Goal: Information Seeking & Learning: Learn about a topic

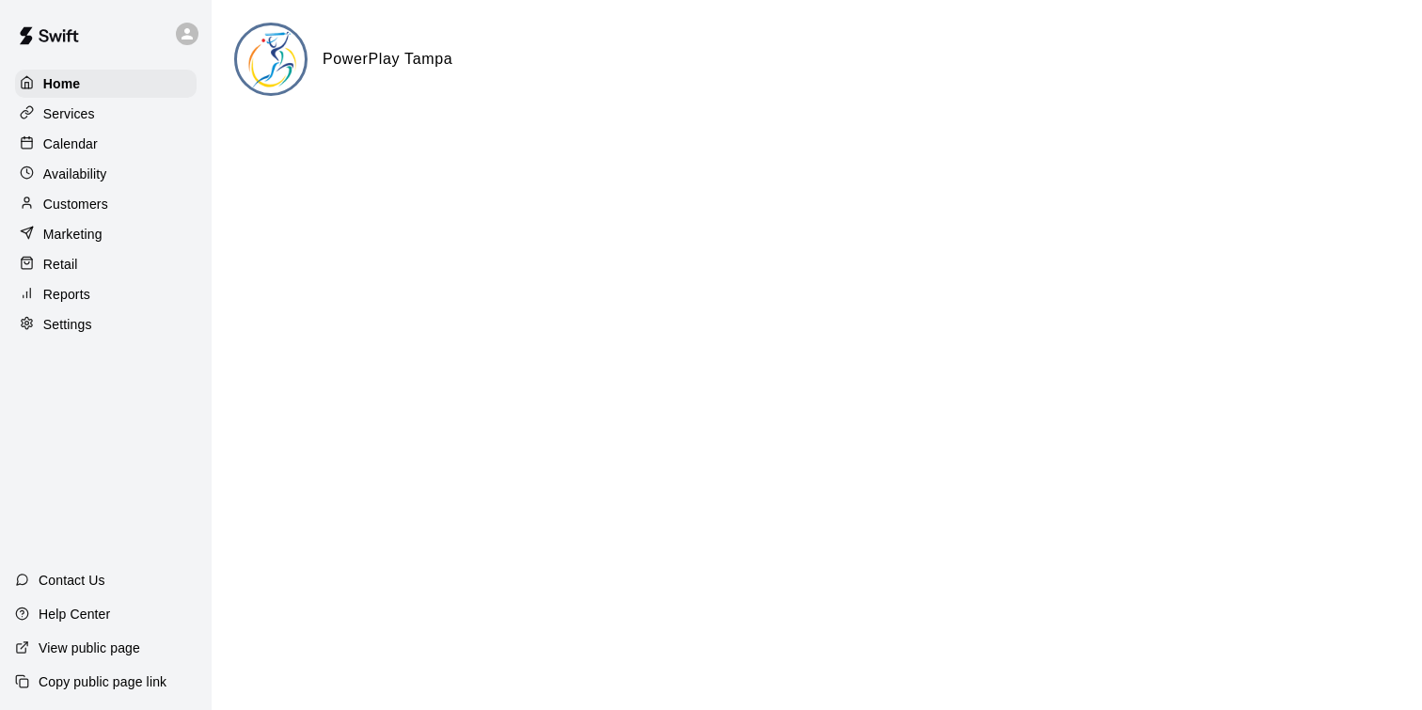
click at [104, 120] on div "Services" at bounding box center [106, 114] width 182 height 28
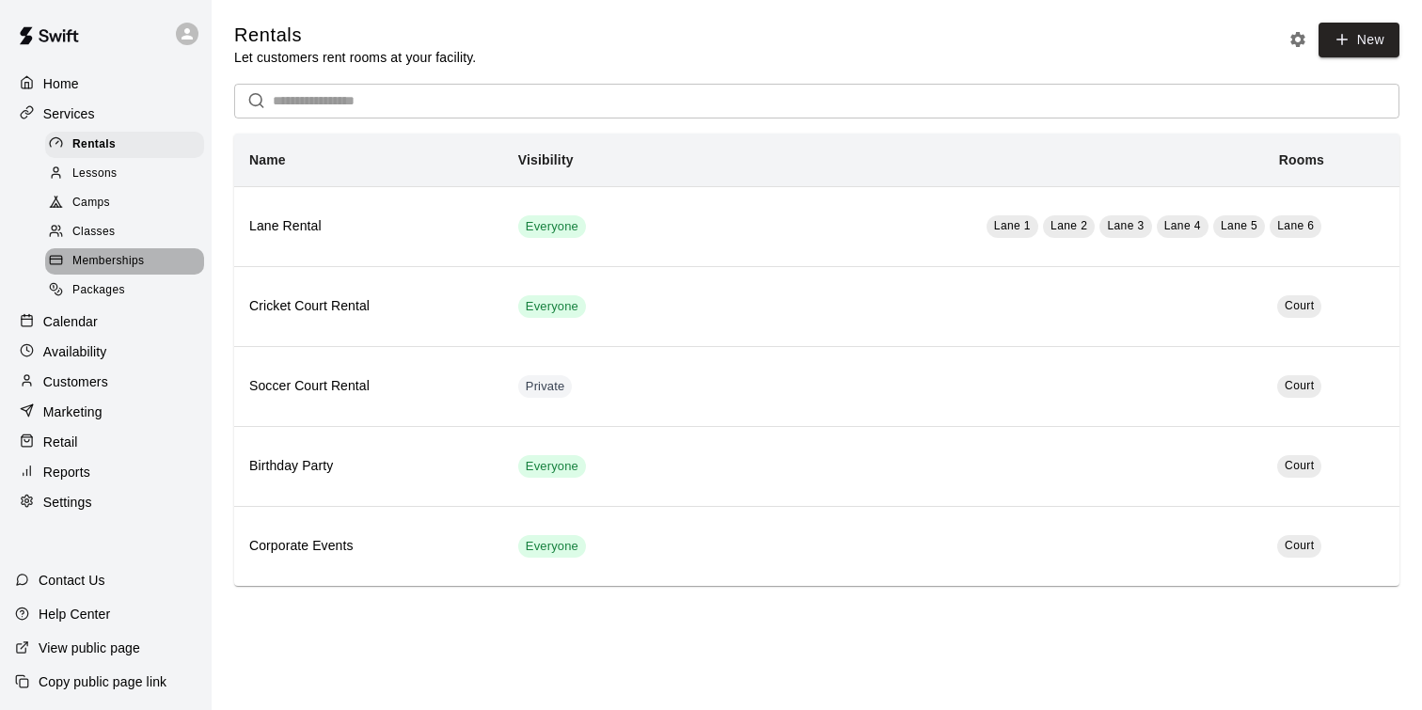
click at [139, 262] on span "Memberships" at bounding box center [107, 261] width 71 height 19
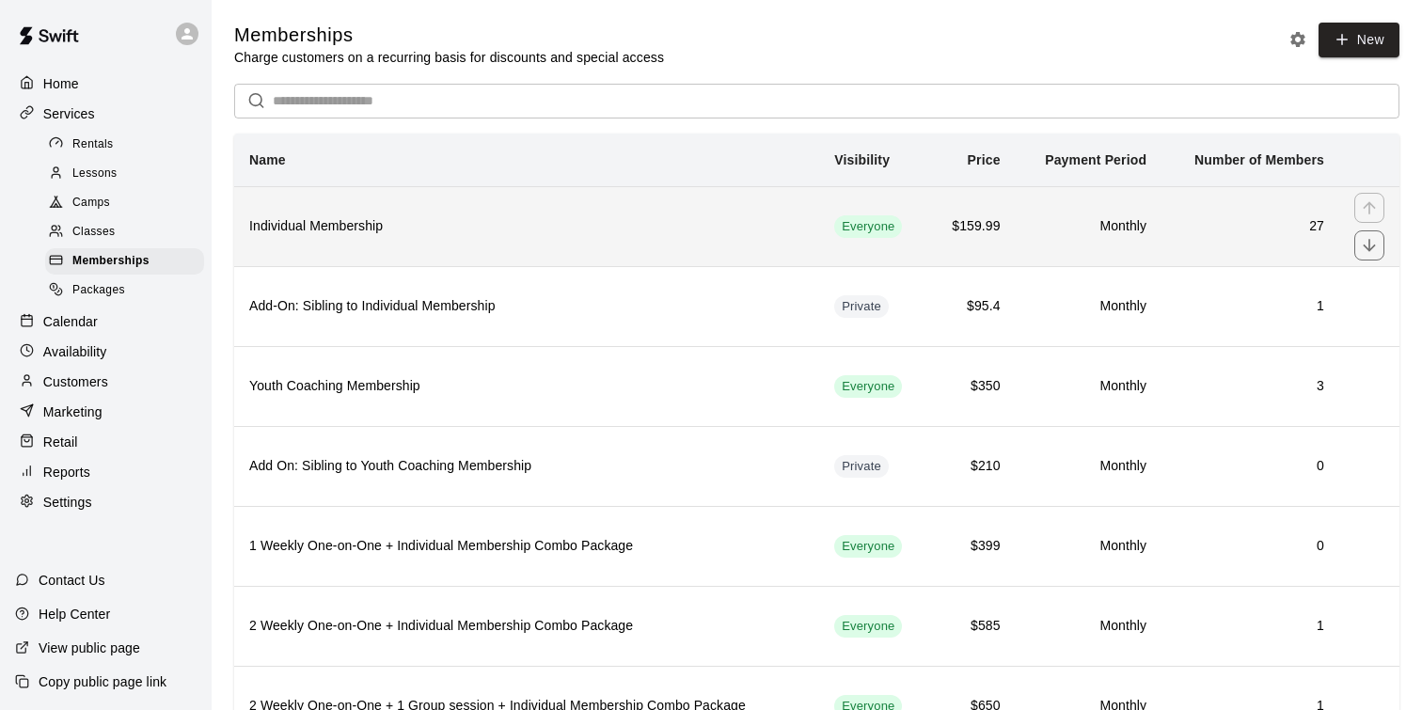
click at [442, 232] on h6 "Individual Membership" at bounding box center [526, 226] width 555 height 21
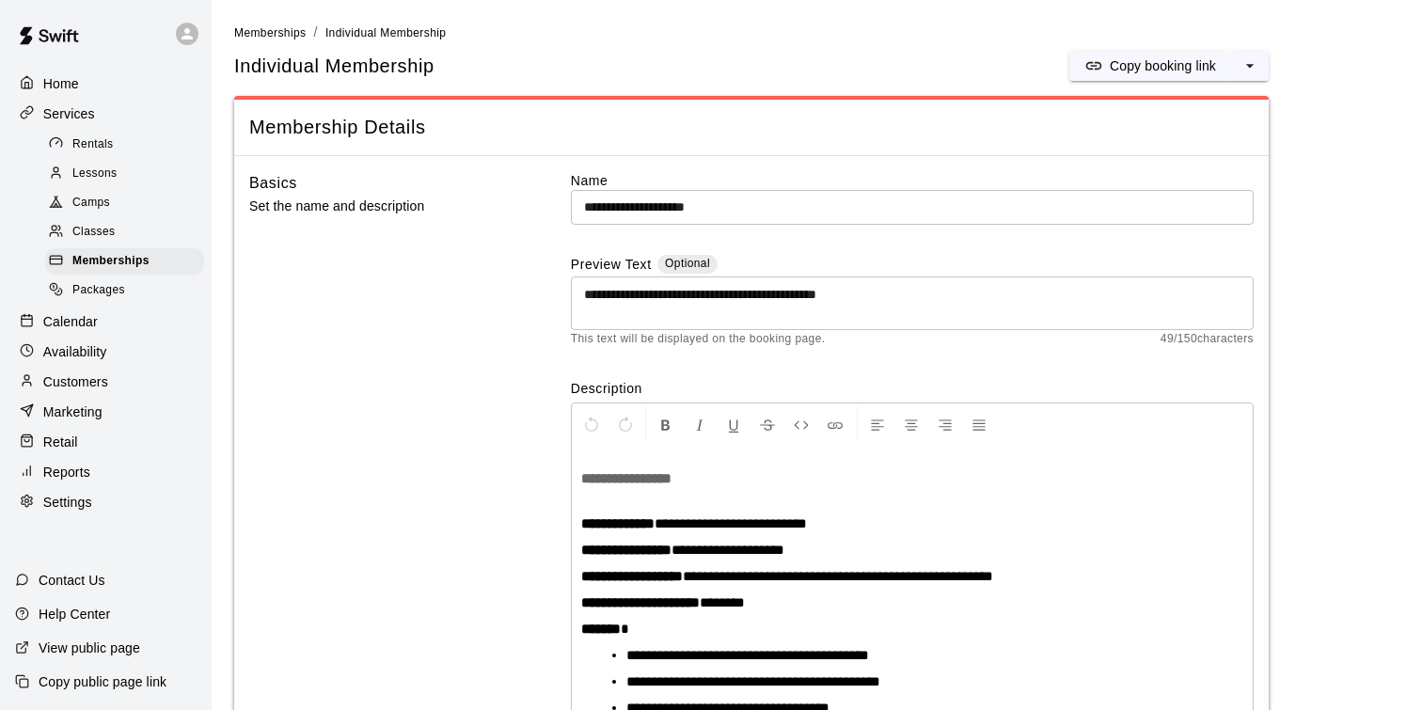
click at [122, 148] on div "Rentals" at bounding box center [124, 145] width 159 height 26
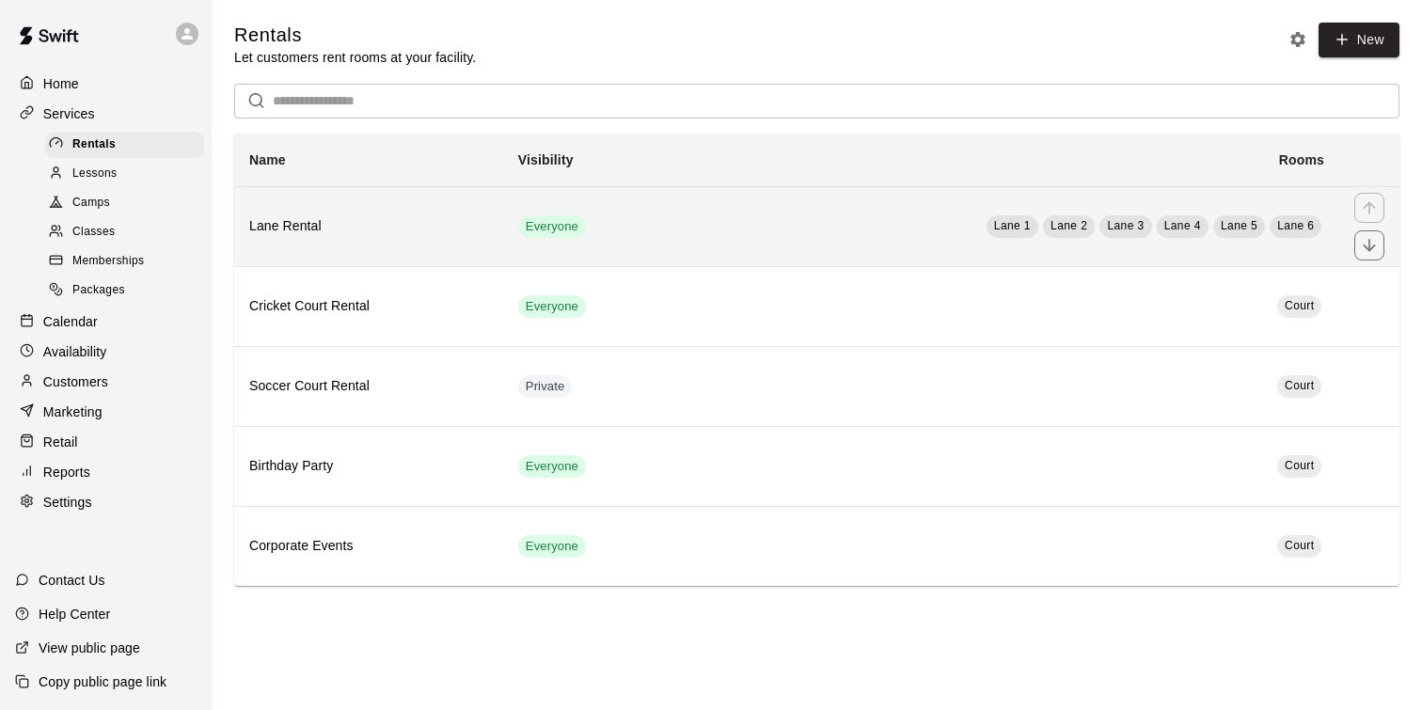
click at [310, 214] on th "Lane Rental" at bounding box center [368, 226] width 269 height 80
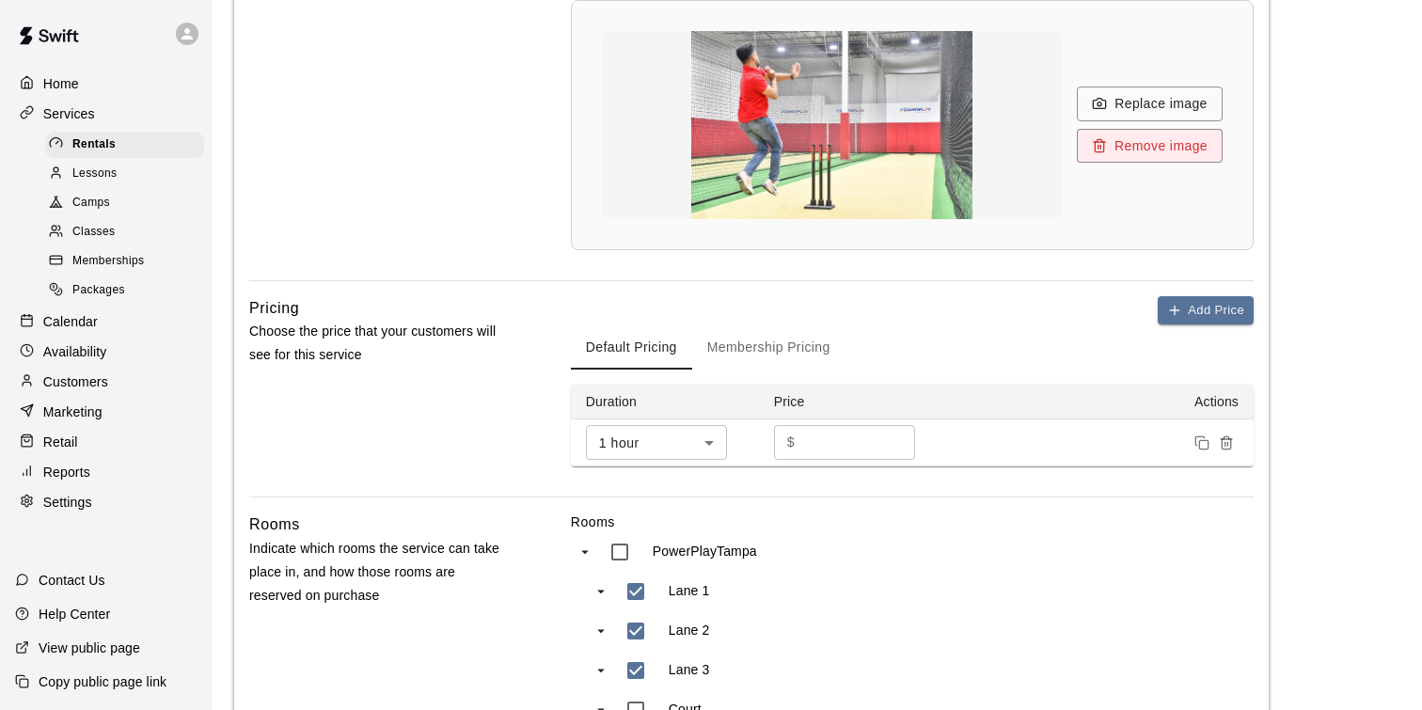
scroll to position [865, 0]
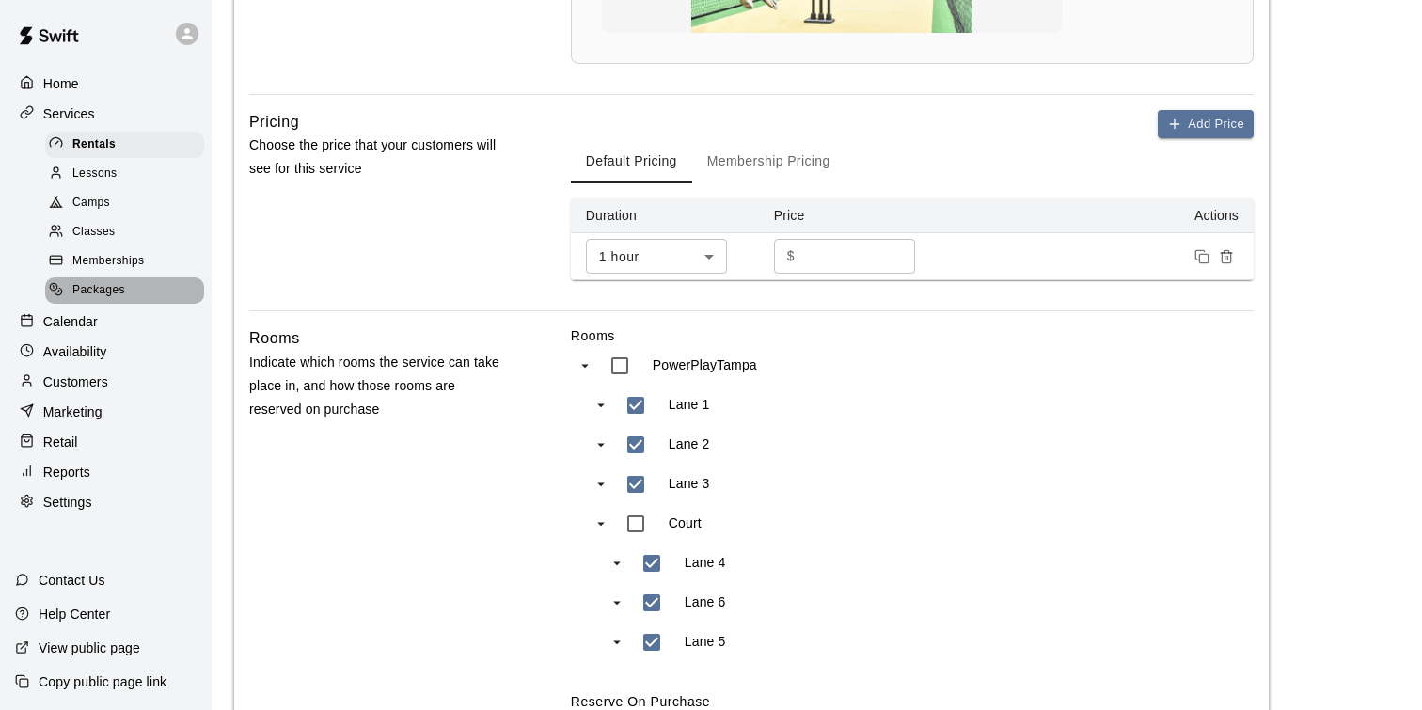
click at [130, 301] on div "Packages" at bounding box center [124, 291] width 159 height 26
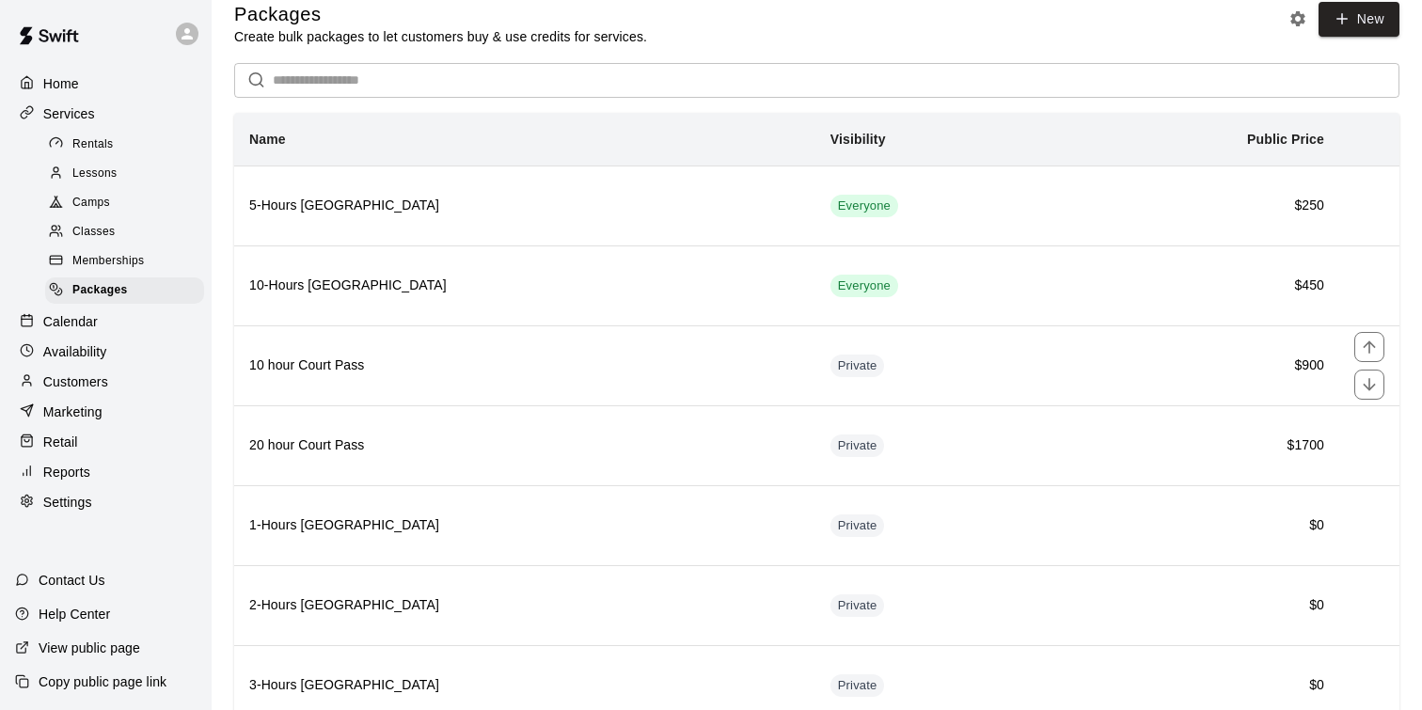
scroll to position [22, 0]
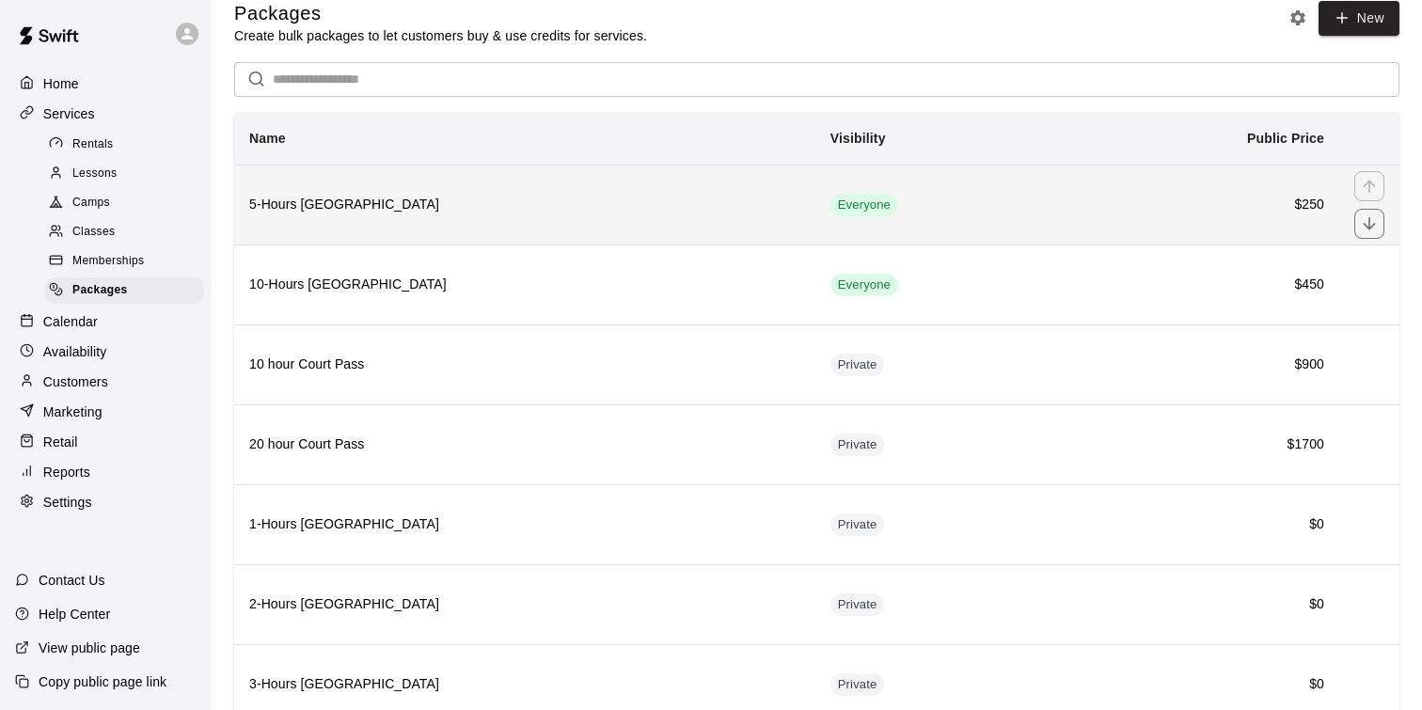
click at [537, 235] on th "5-Hours [GEOGRAPHIC_DATA]" at bounding box center [524, 205] width 581 height 80
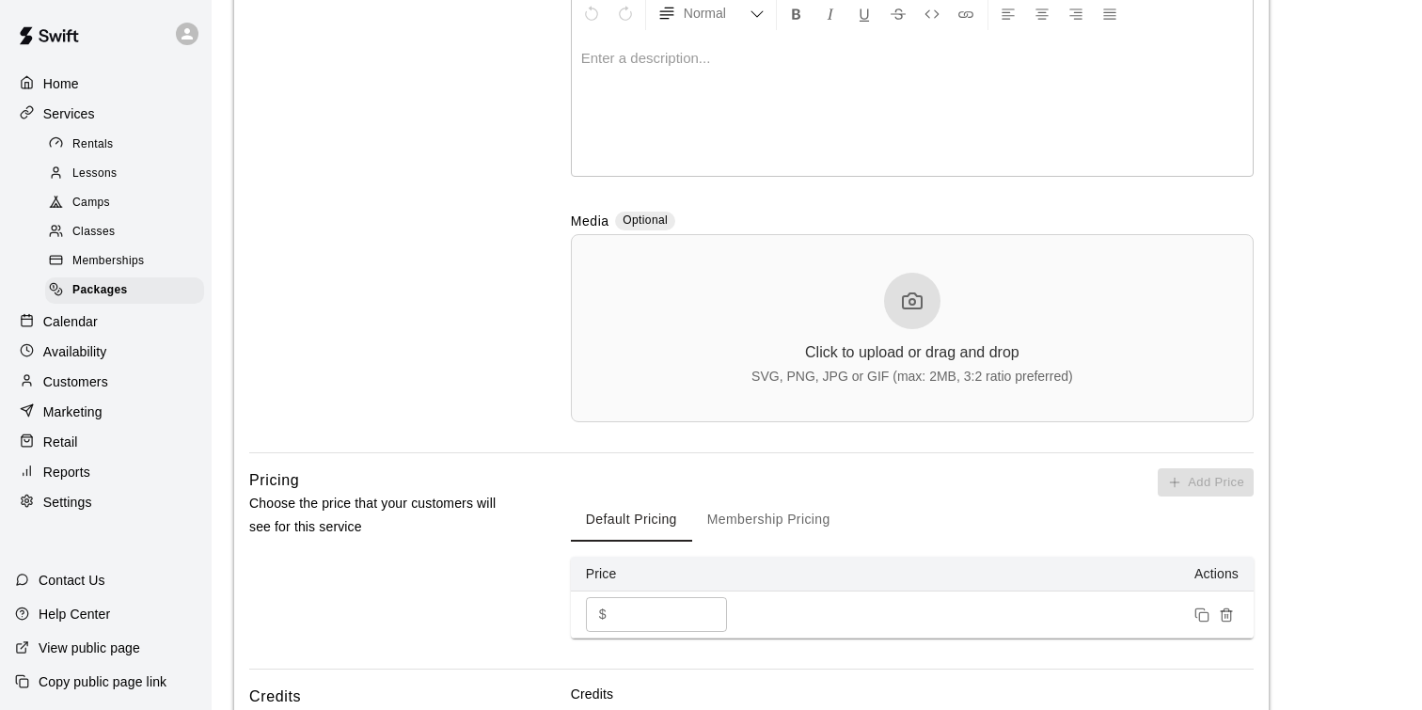
scroll to position [803, 0]
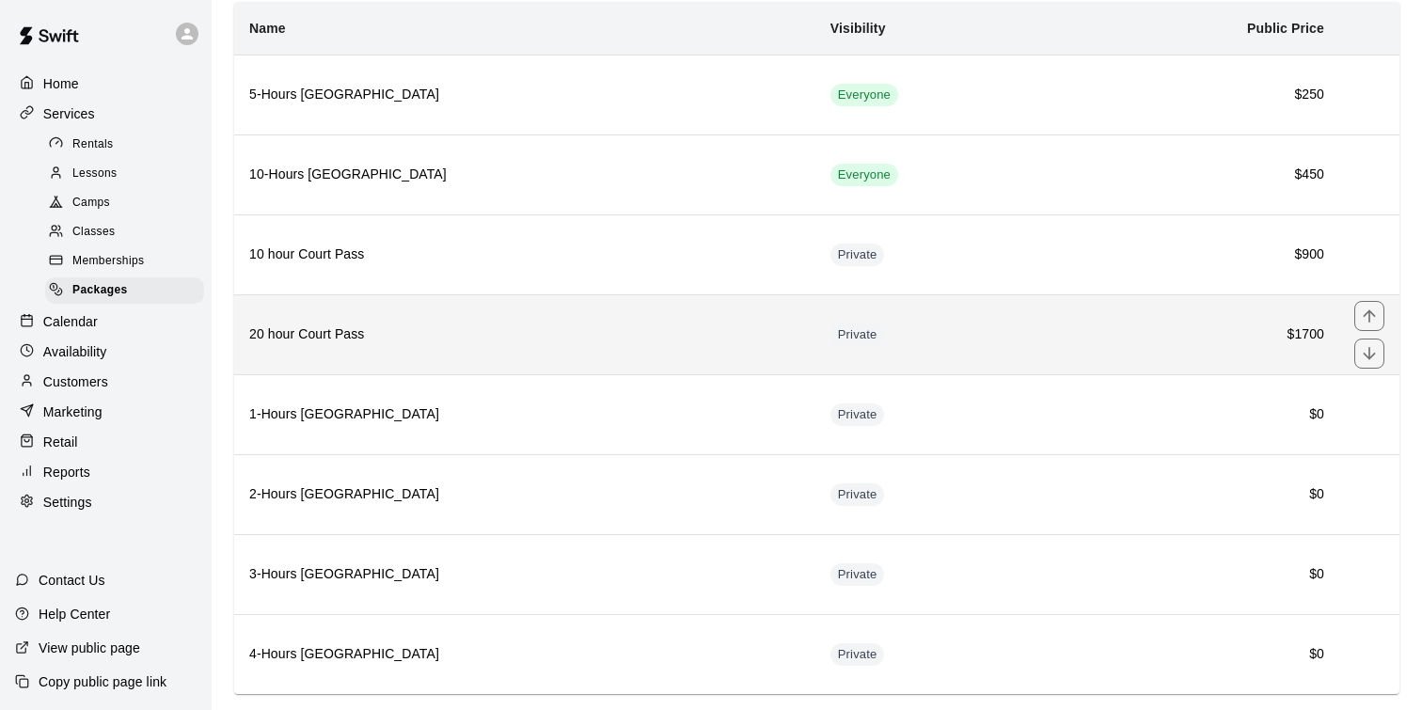
scroll to position [169, 0]
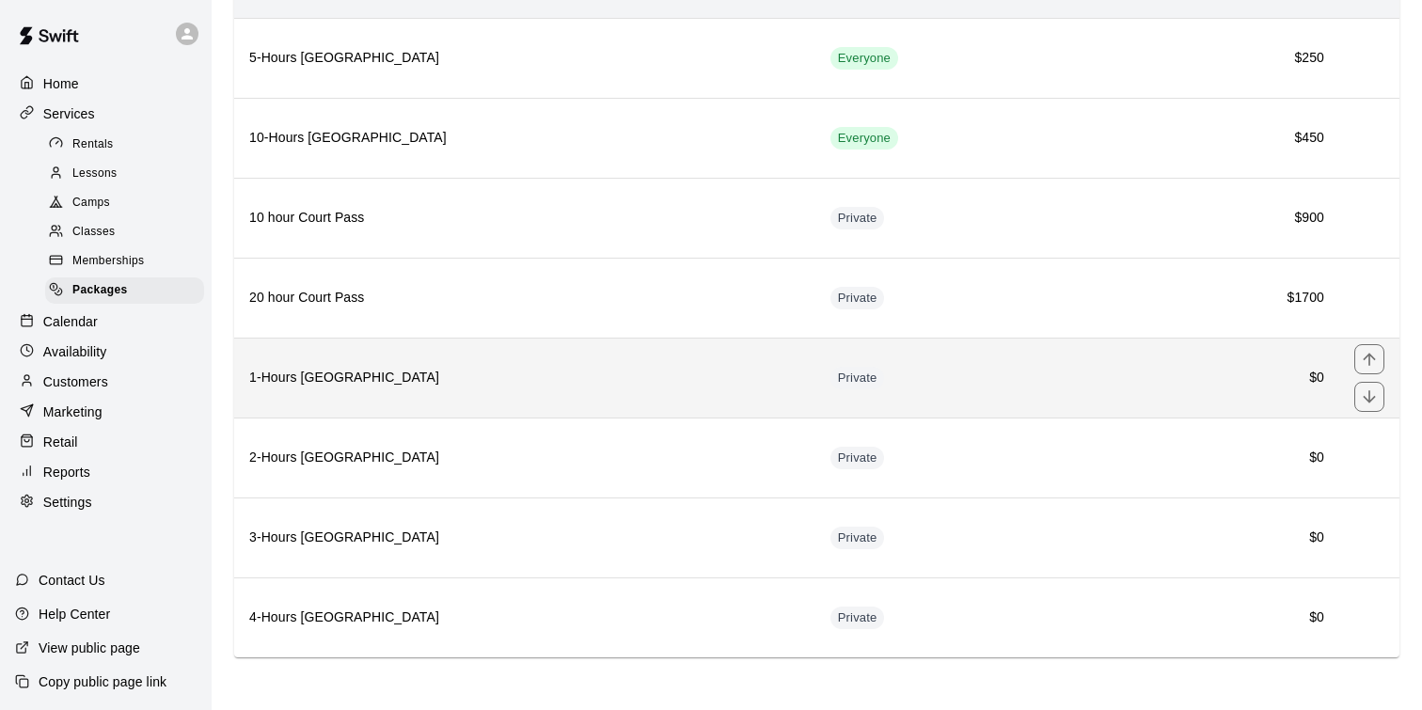
click at [387, 399] on th "1-Hours [GEOGRAPHIC_DATA]" at bounding box center [524, 378] width 581 height 80
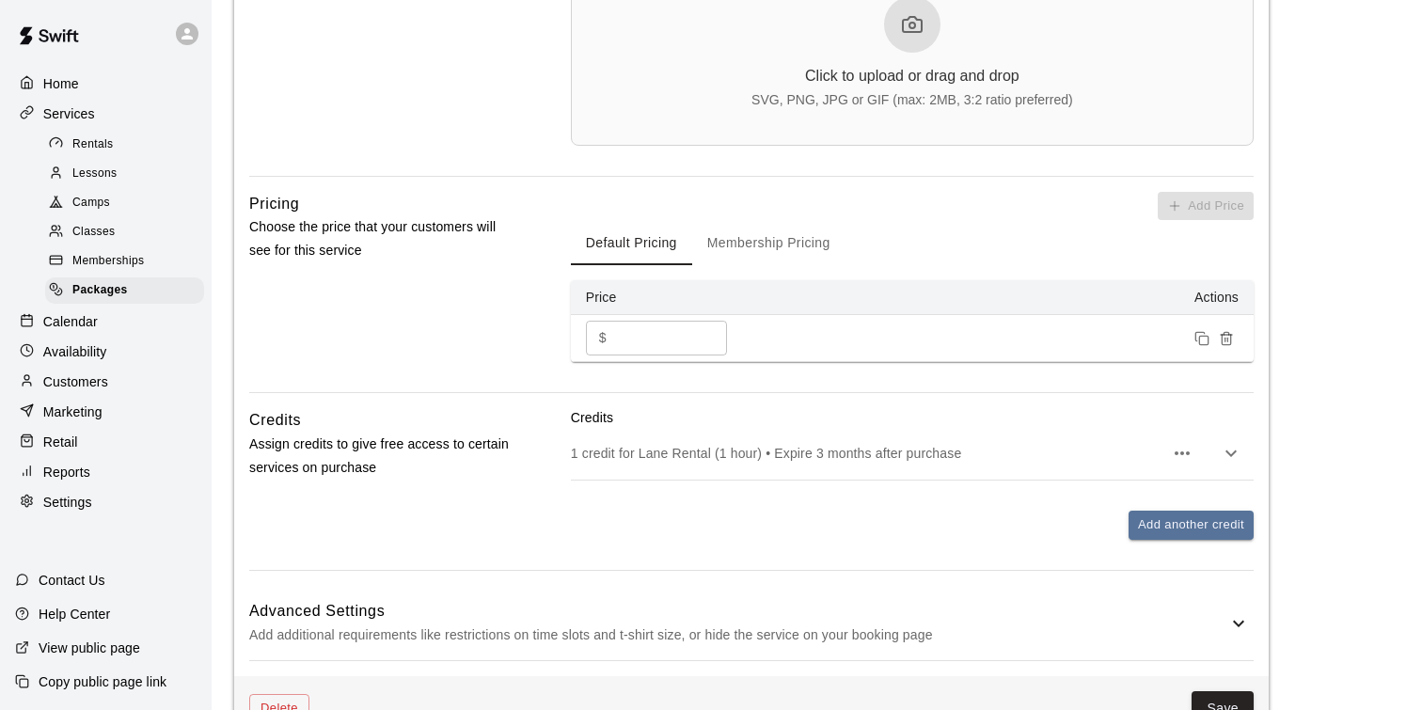
scroll to position [803, 0]
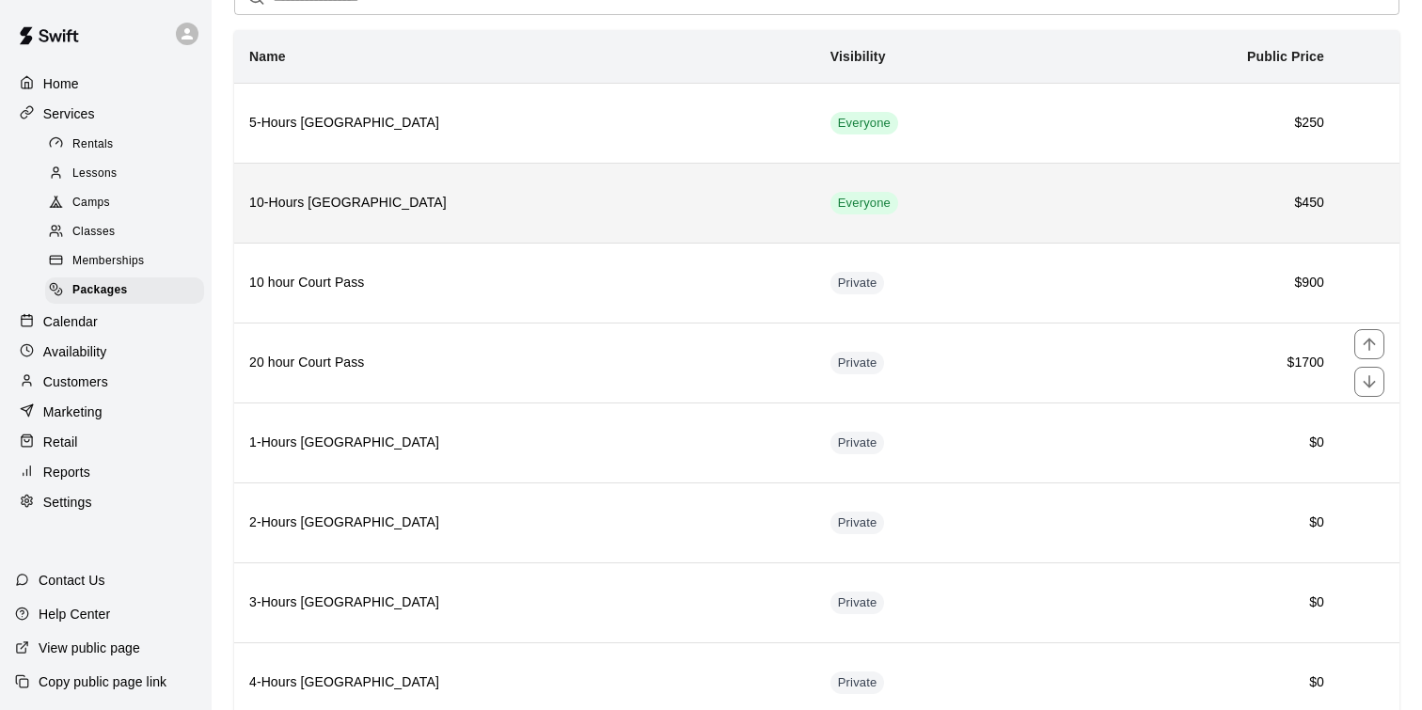
scroll to position [110, 0]
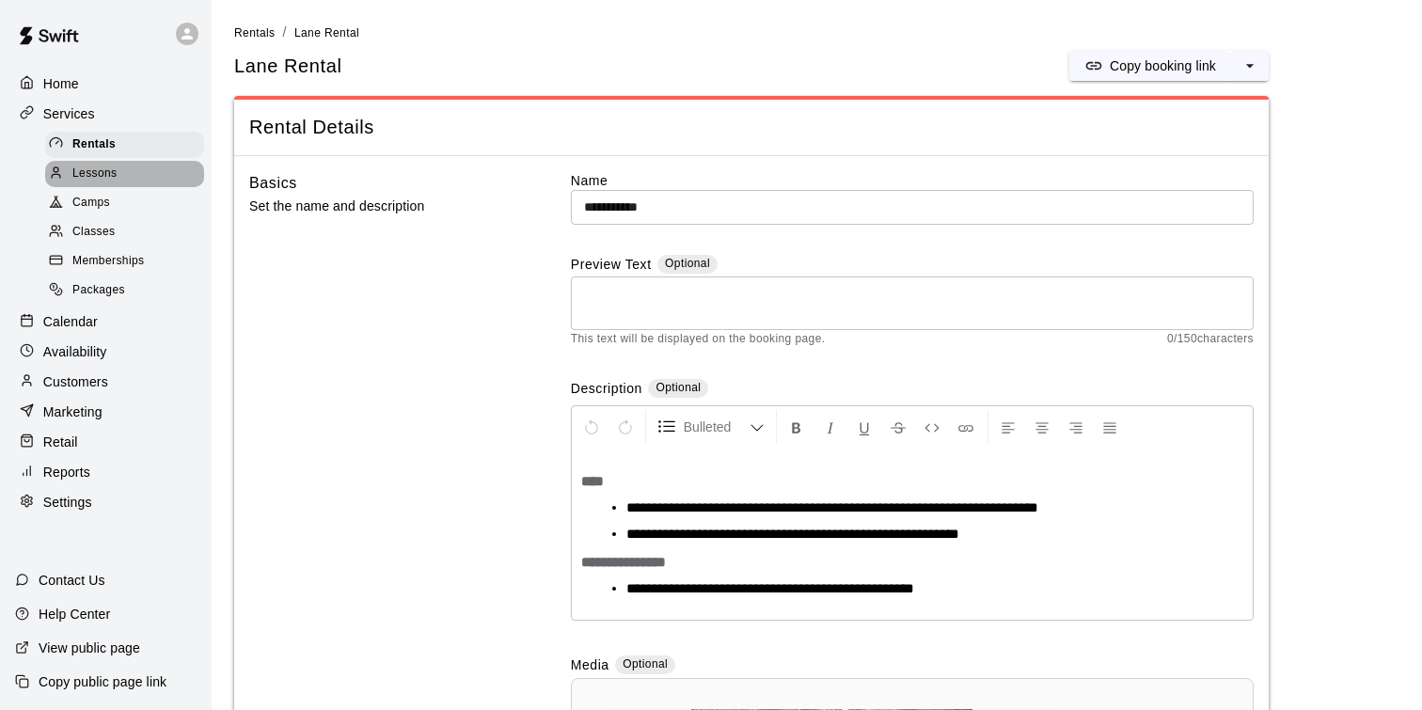
click at [103, 168] on span "Lessons" at bounding box center [94, 174] width 45 height 19
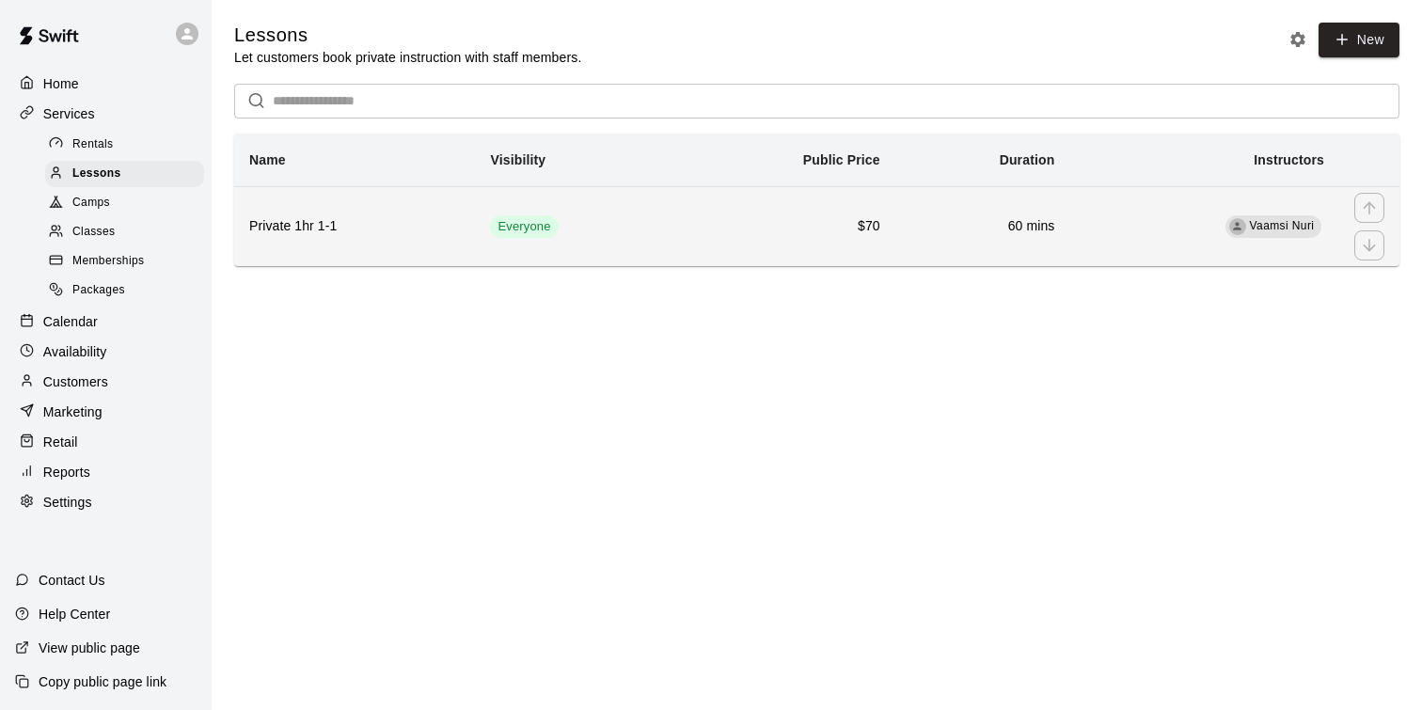
click at [320, 247] on th "Private 1hr 1-1" at bounding box center [354, 226] width 241 height 80
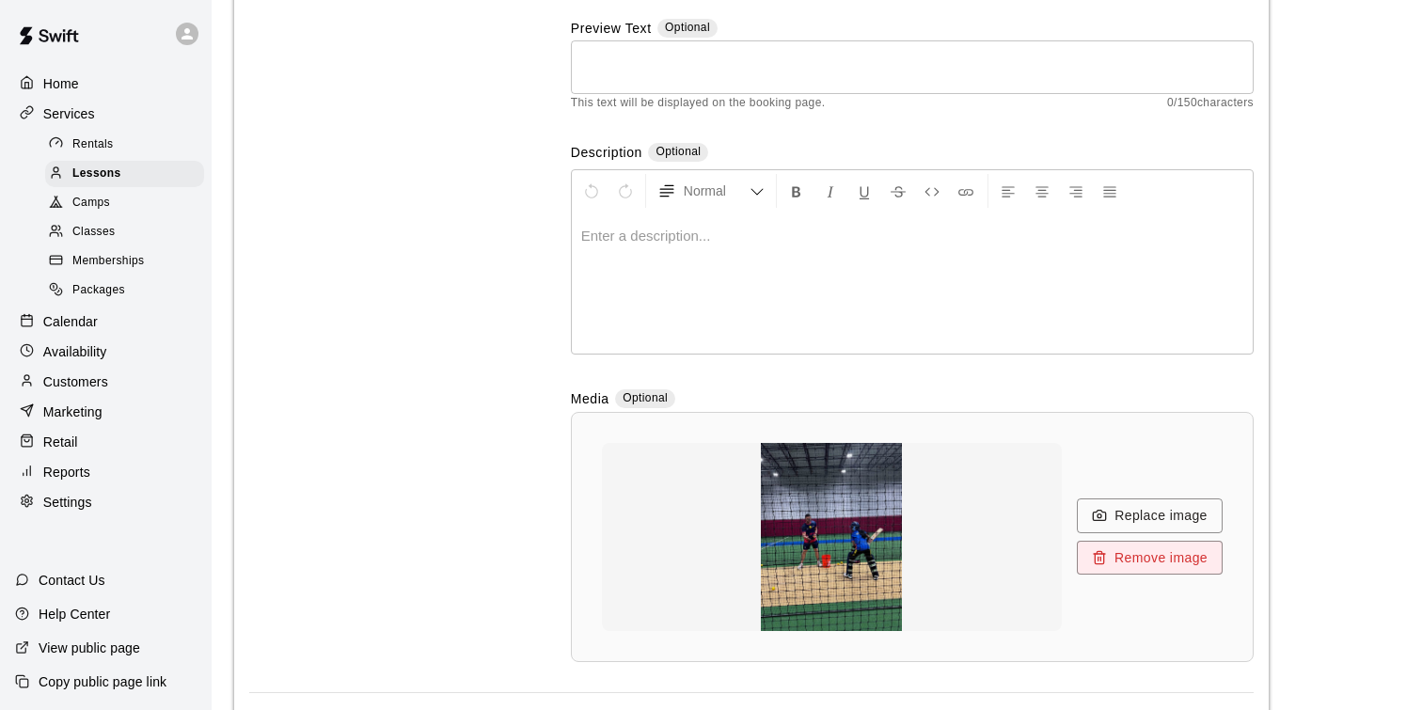
scroll to position [395, 0]
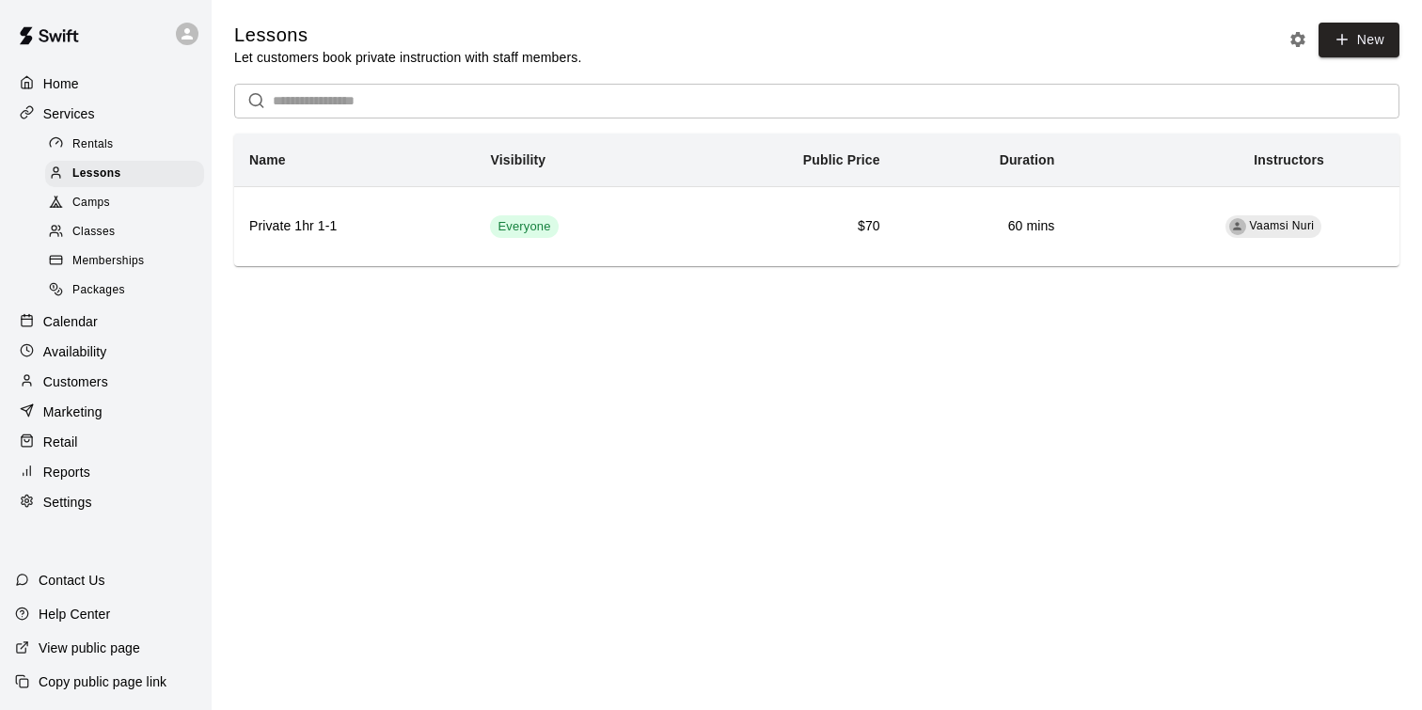
click at [97, 208] on span "Camps" at bounding box center [91, 203] width 38 height 19
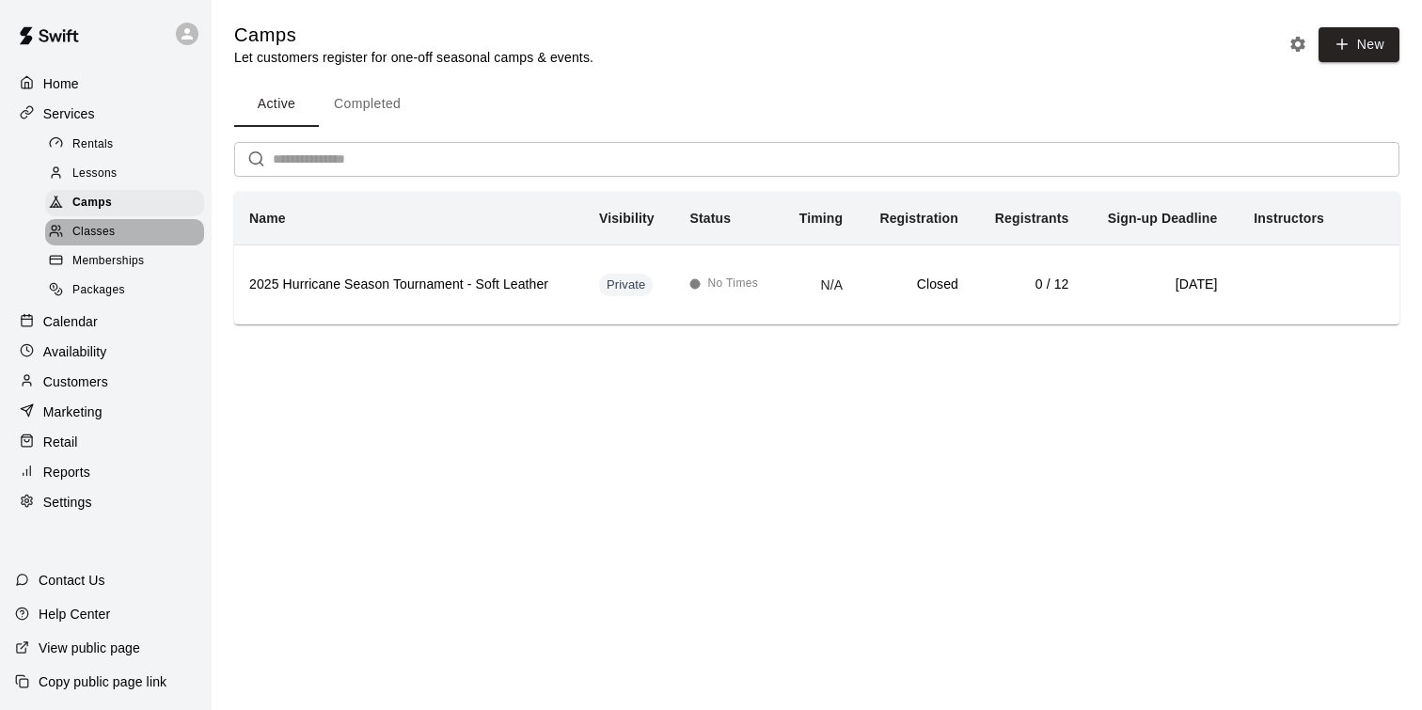
click at [132, 228] on div "Classes" at bounding box center [124, 232] width 159 height 26
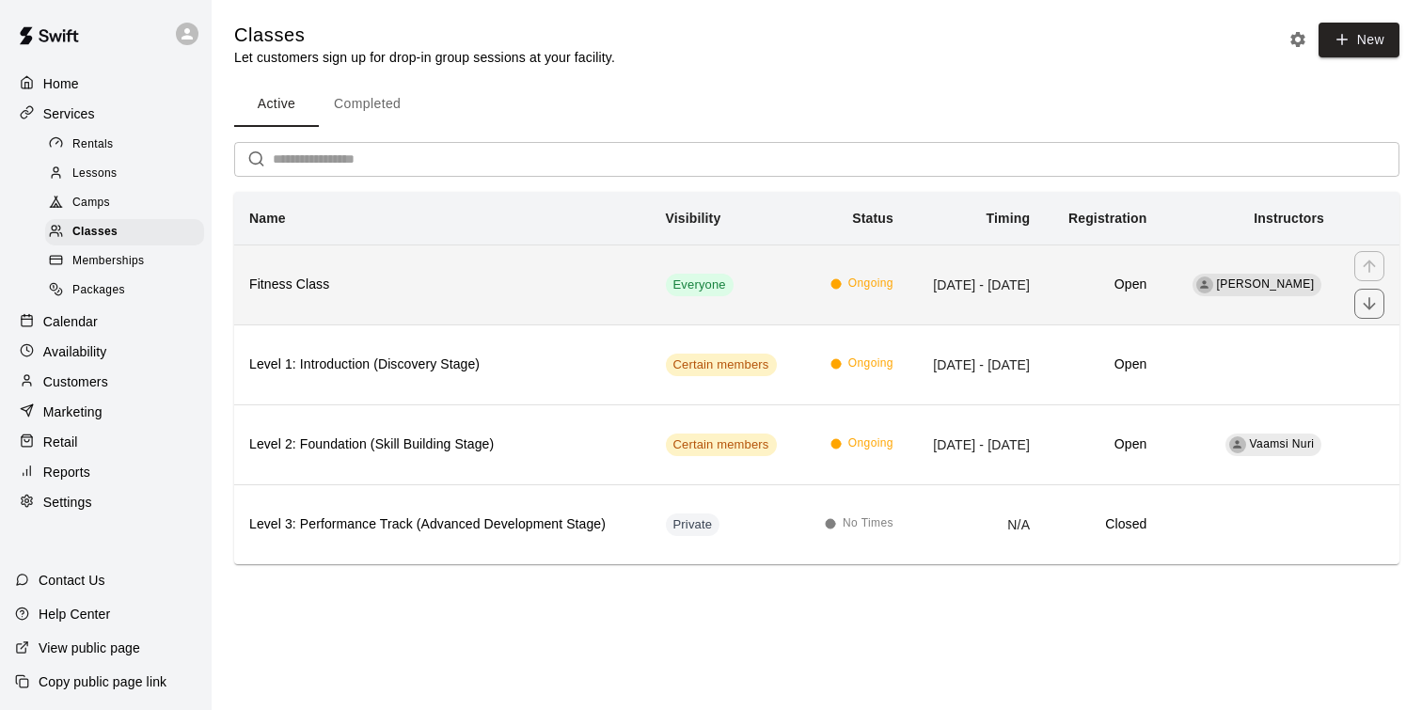
click at [346, 296] on th "Fitness Class" at bounding box center [442, 285] width 417 height 80
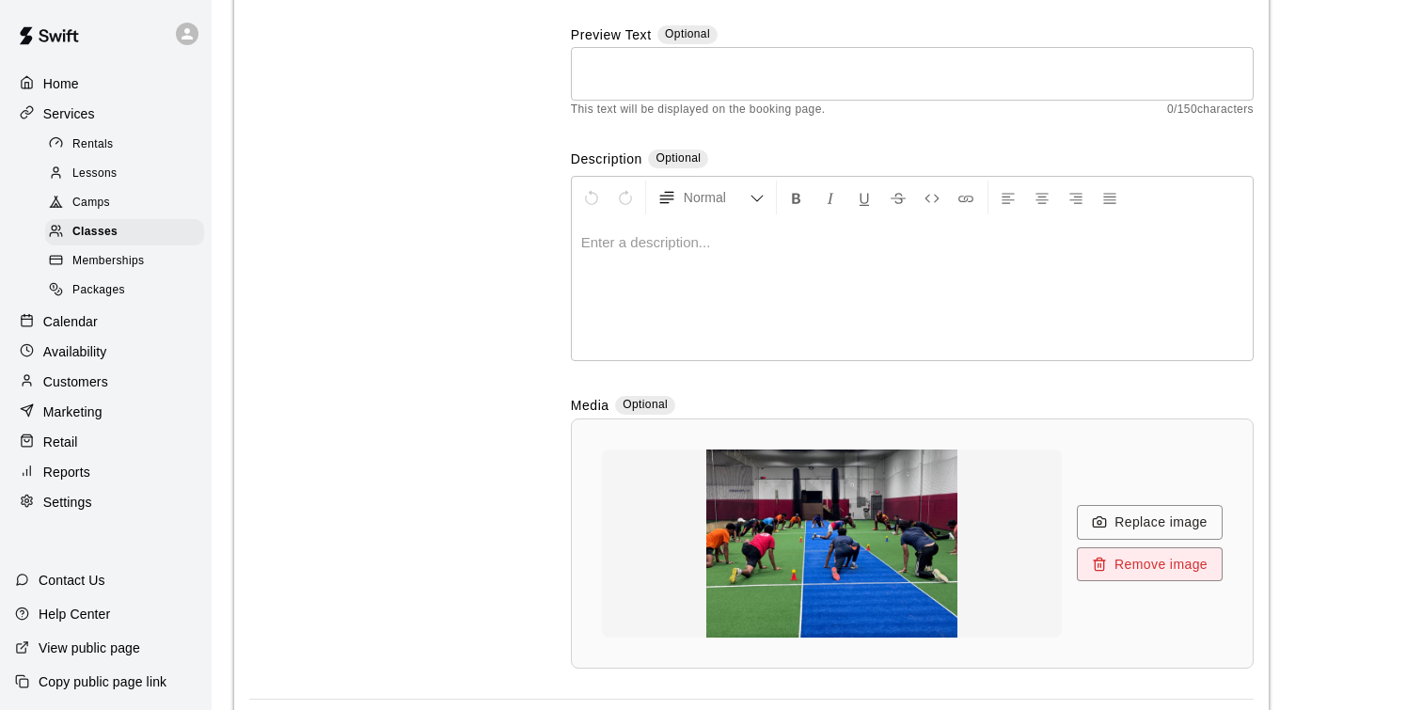
scroll to position [232, 0]
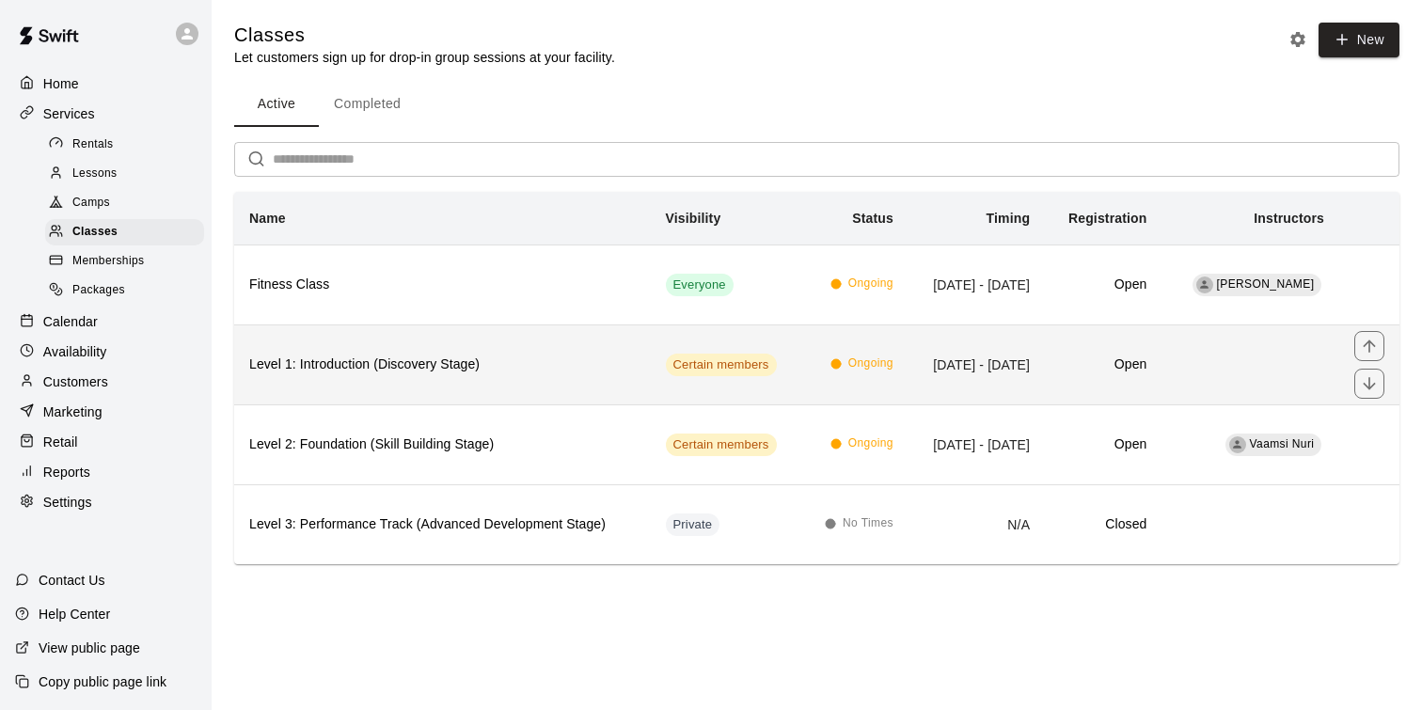
click at [328, 387] on th "Level 1: Introduction (Discovery Stage)" at bounding box center [442, 365] width 417 height 80
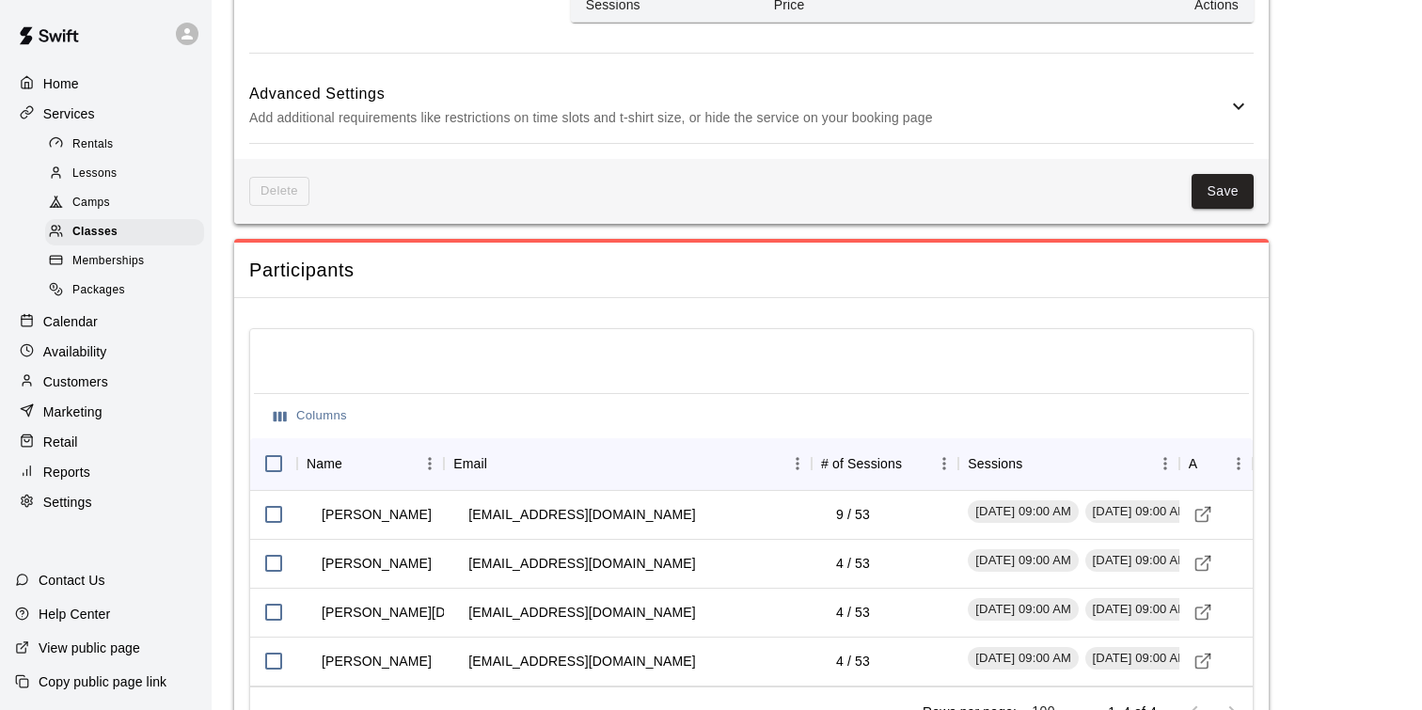
scroll to position [1754, 0]
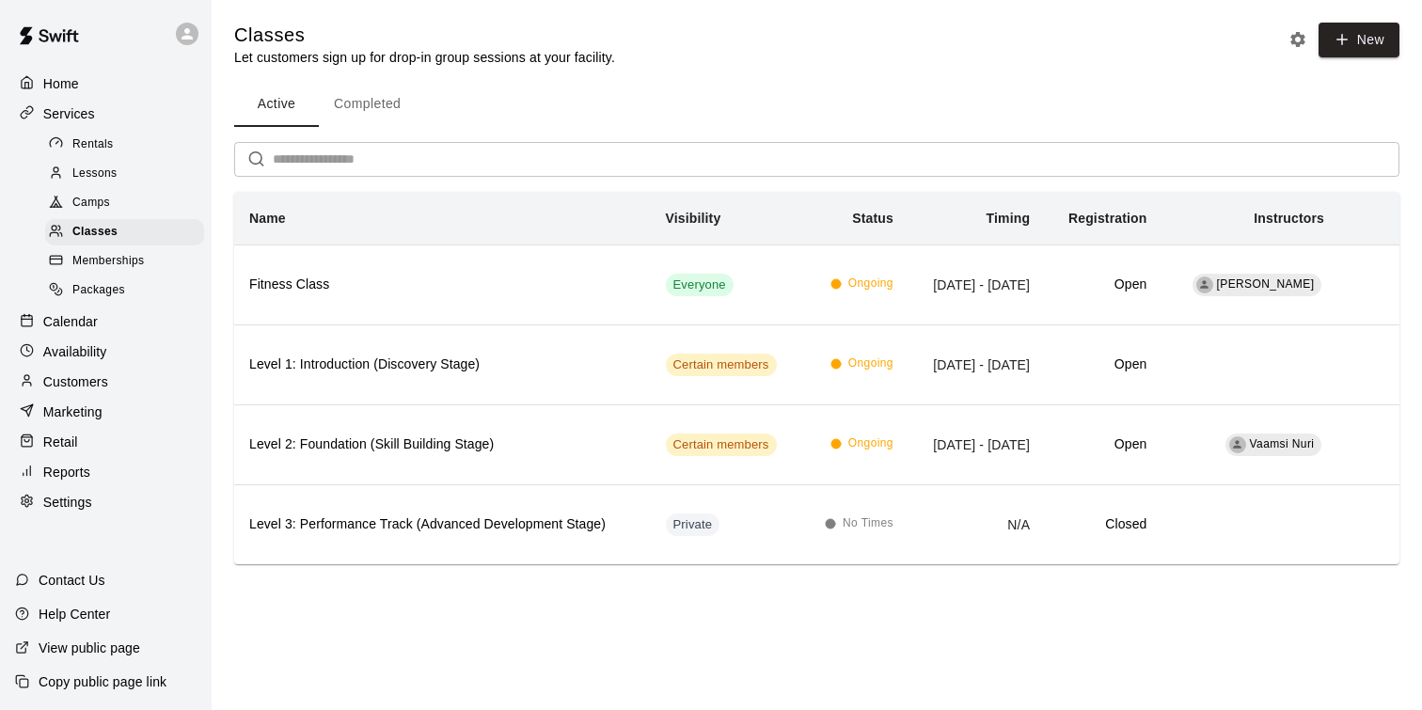
click at [139, 290] on div "Packages" at bounding box center [124, 291] width 159 height 26
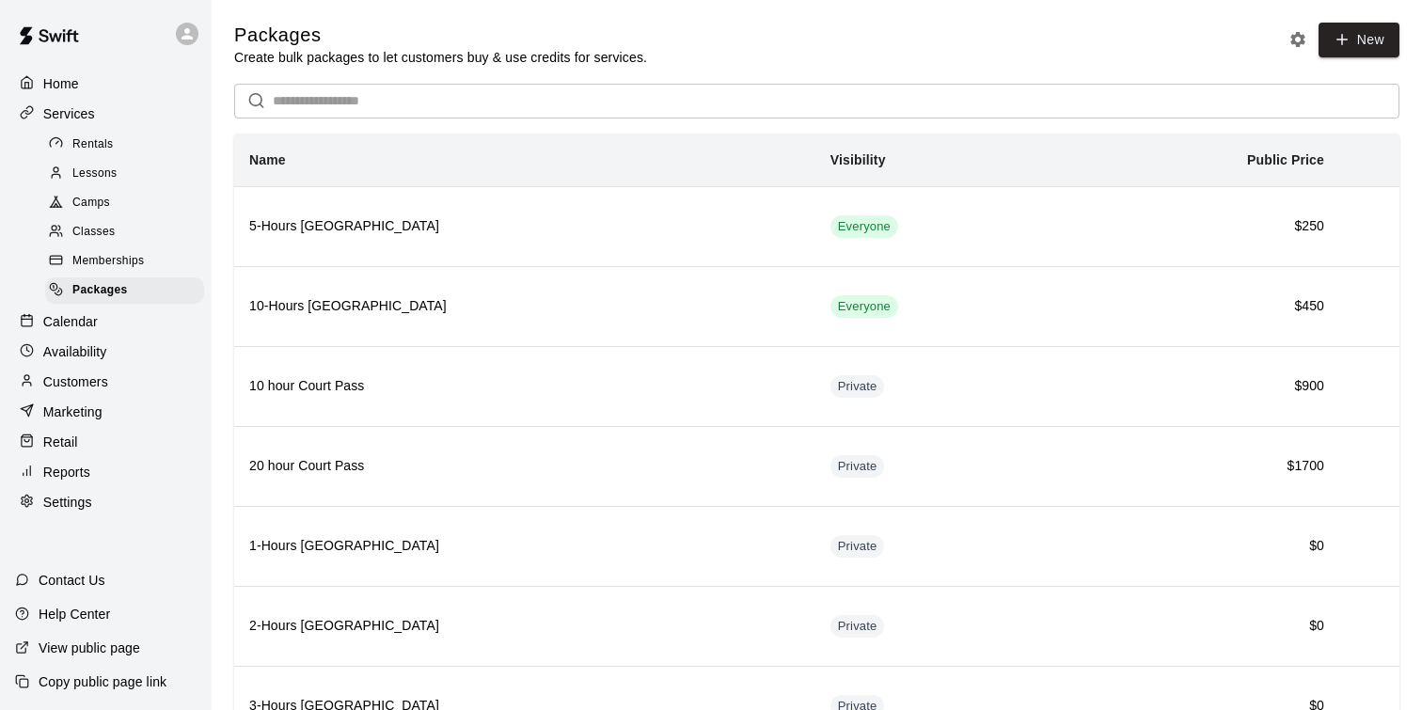
click at [120, 204] on div "Camps" at bounding box center [124, 203] width 159 height 26
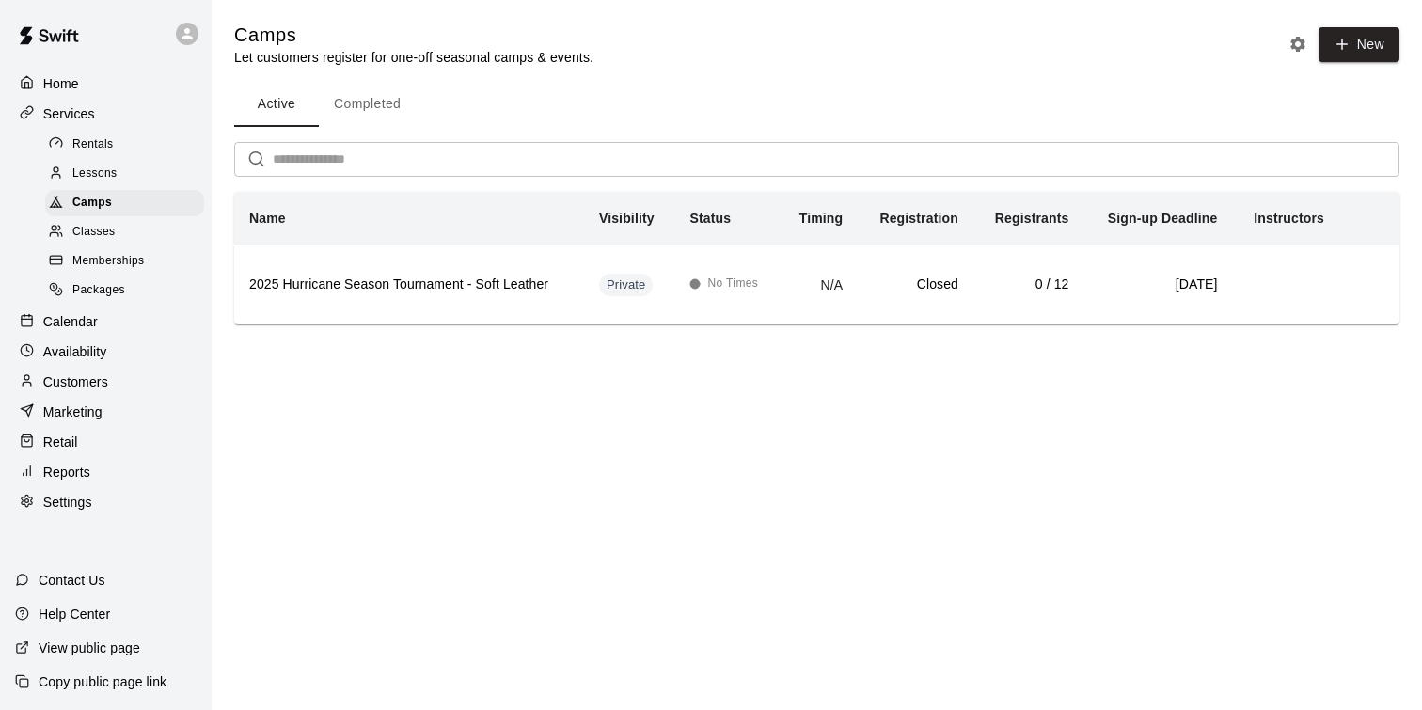
click at [145, 227] on div "Classes" at bounding box center [124, 232] width 159 height 26
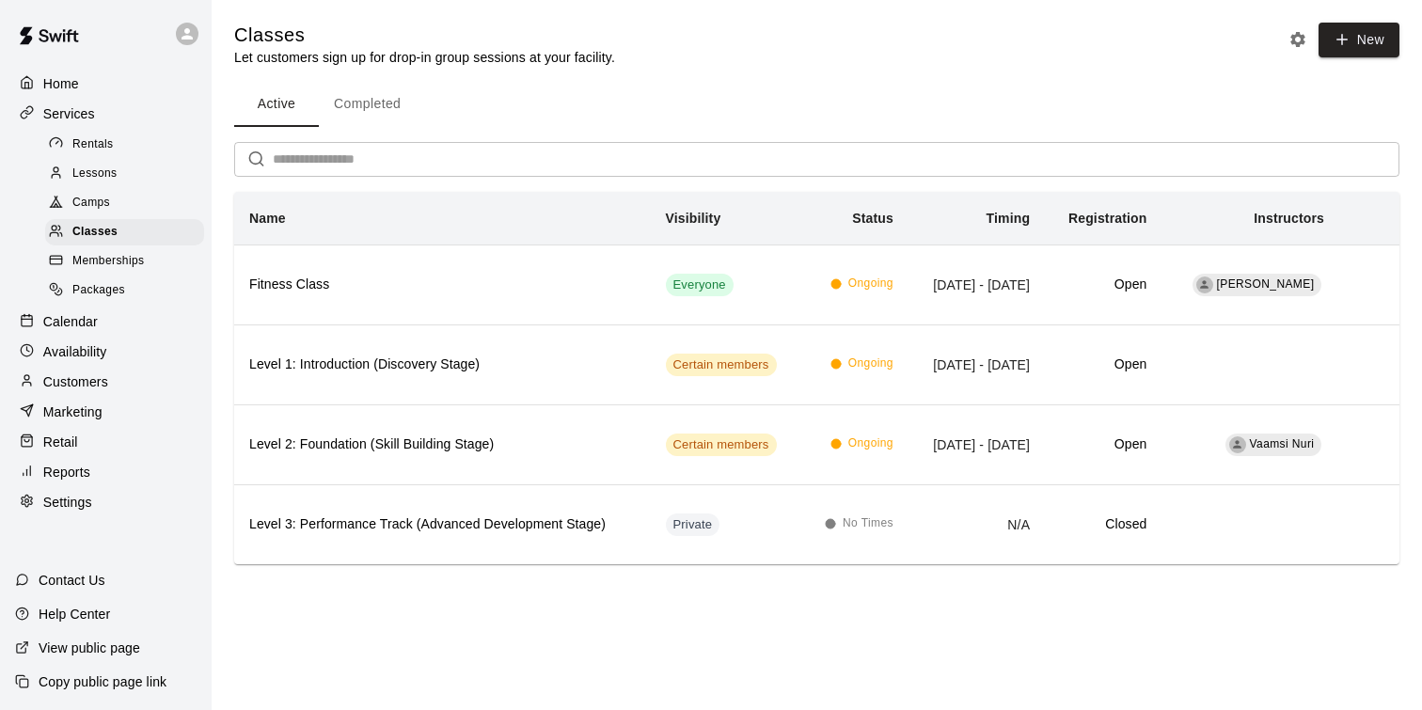
click at [117, 139] on div "Rentals" at bounding box center [124, 145] width 159 height 26
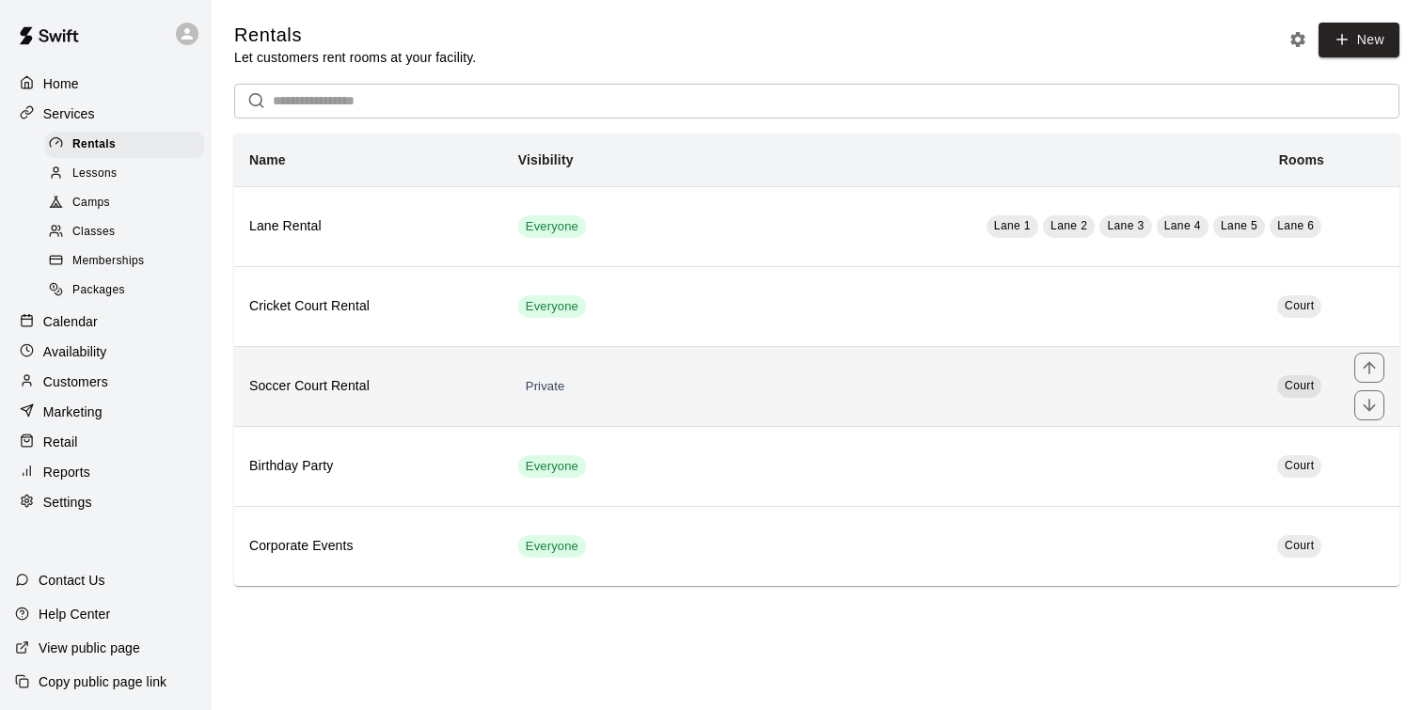
click at [328, 419] on th "Soccer Court Rental" at bounding box center [368, 386] width 269 height 80
